Goal: Task Accomplishment & Management: Use online tool/utility

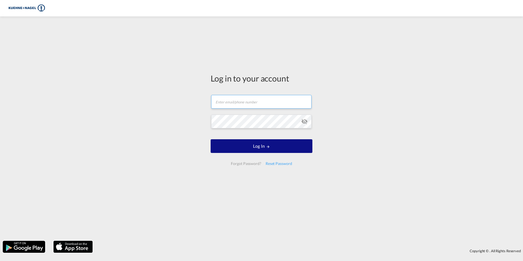
click at [272, 100] on form "Email field is required Password field is required Log In Forgot Password? Rese…" at bounding box center [262, 129] width 102 height 81
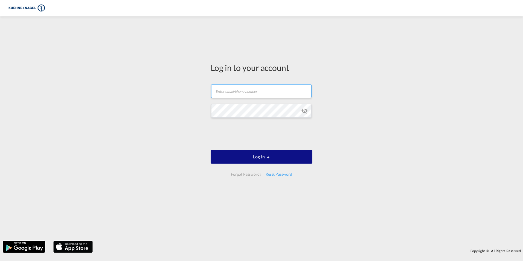
click at [253, 96] on input "text" at bounding box center [261, 91] width 100 height 14
type input "pascal.zellweger@kuehne-nagel.com"
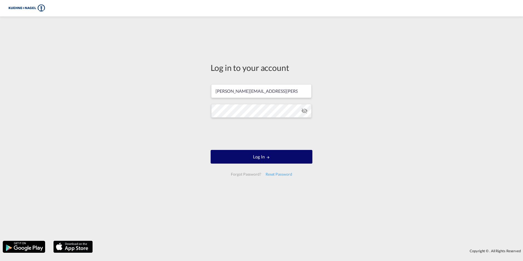
click at [277, 155] on button "Log In" at bounding box center [262, 157] width 102 height 14
